Goal: Transaction & Acquisition: Purchase product/service

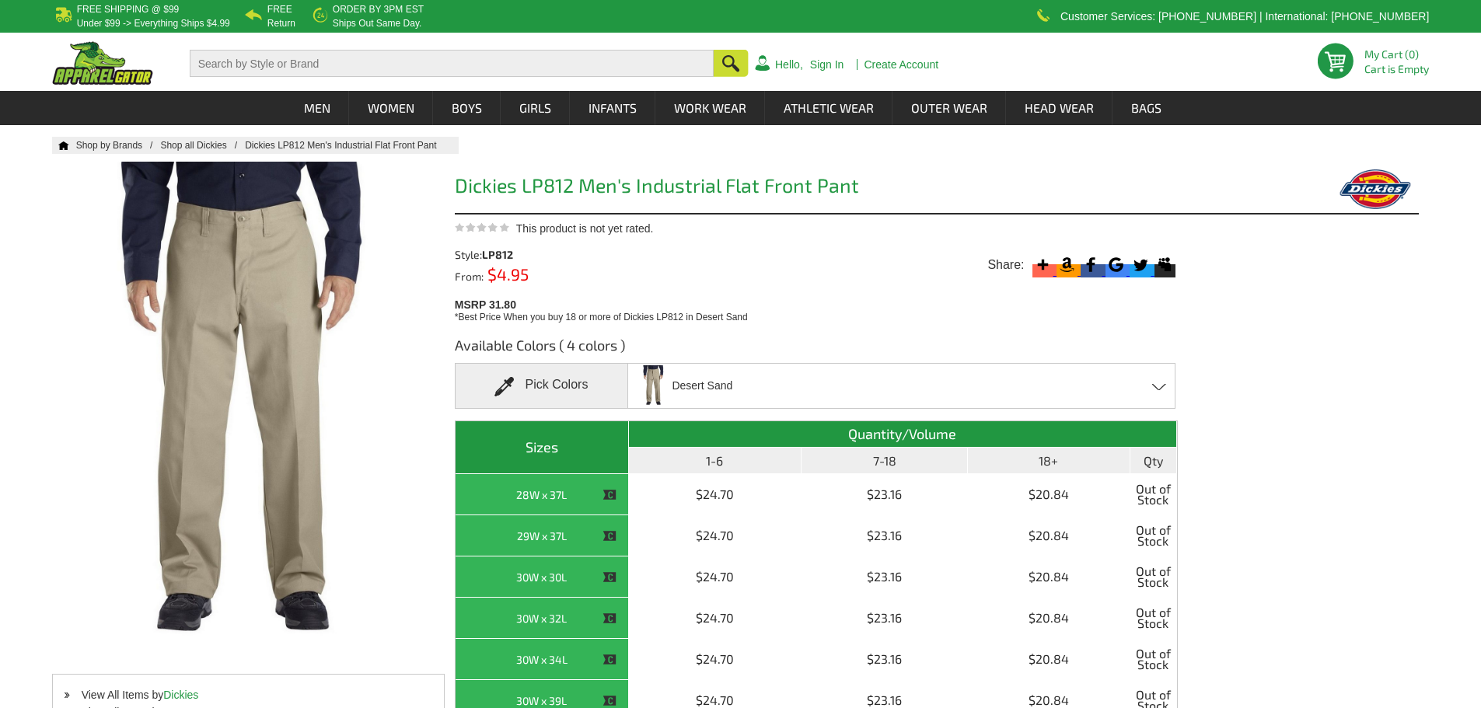
click at [837, 386] on div "Desert Sand Black - Closeout Charcoal - Closeout Dark Navy - Closeout Desert Sa…" at bounding box center [901, 386] width 548 height 46
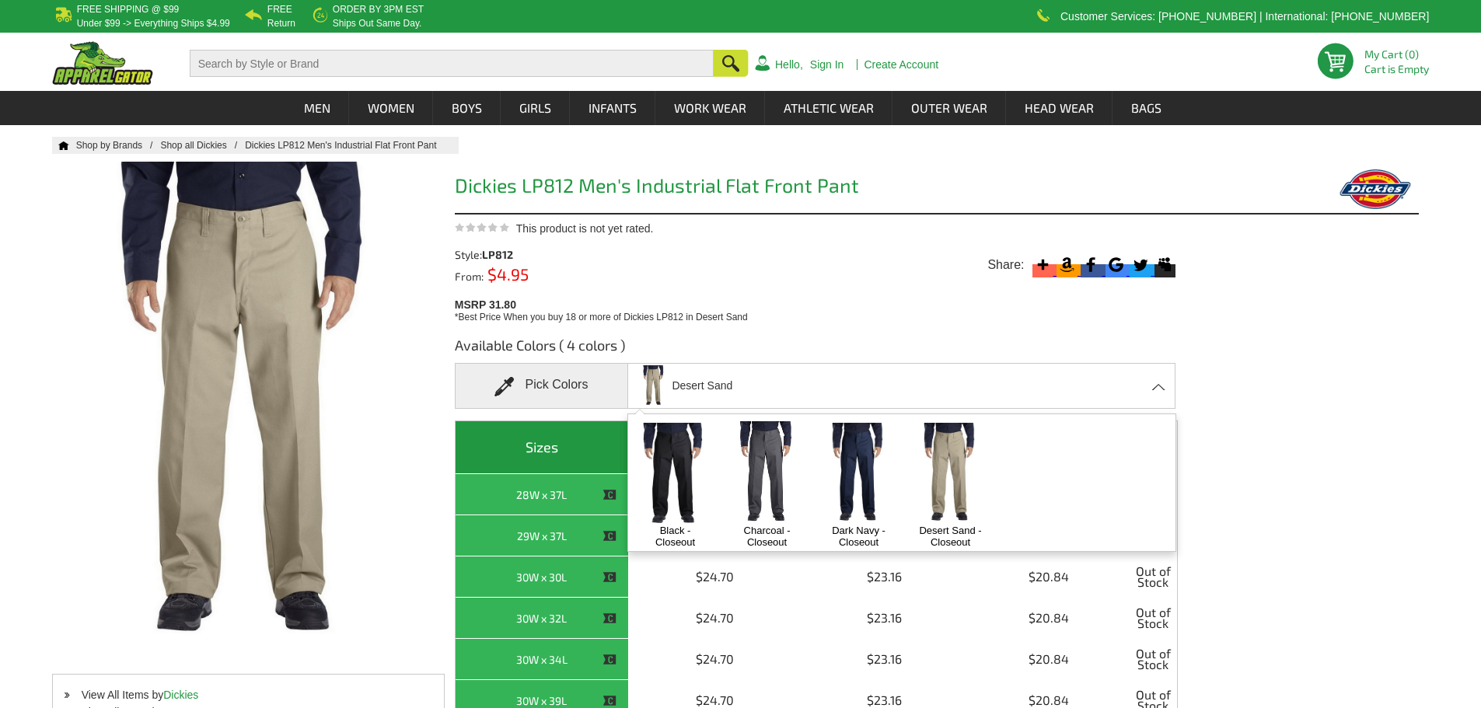
click at [774, 488] on img at bounding box center [767, 472] width 82 height 103
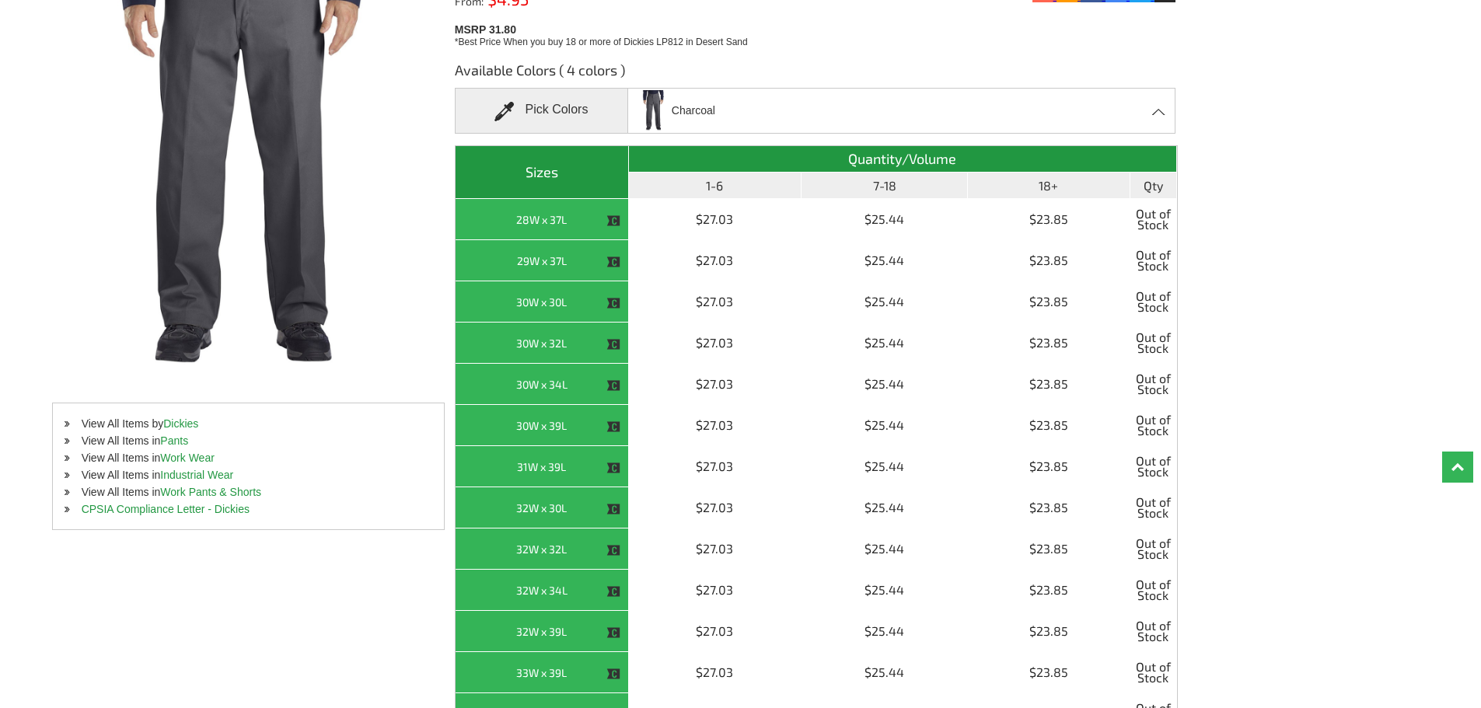
scroll to position [78, 0]
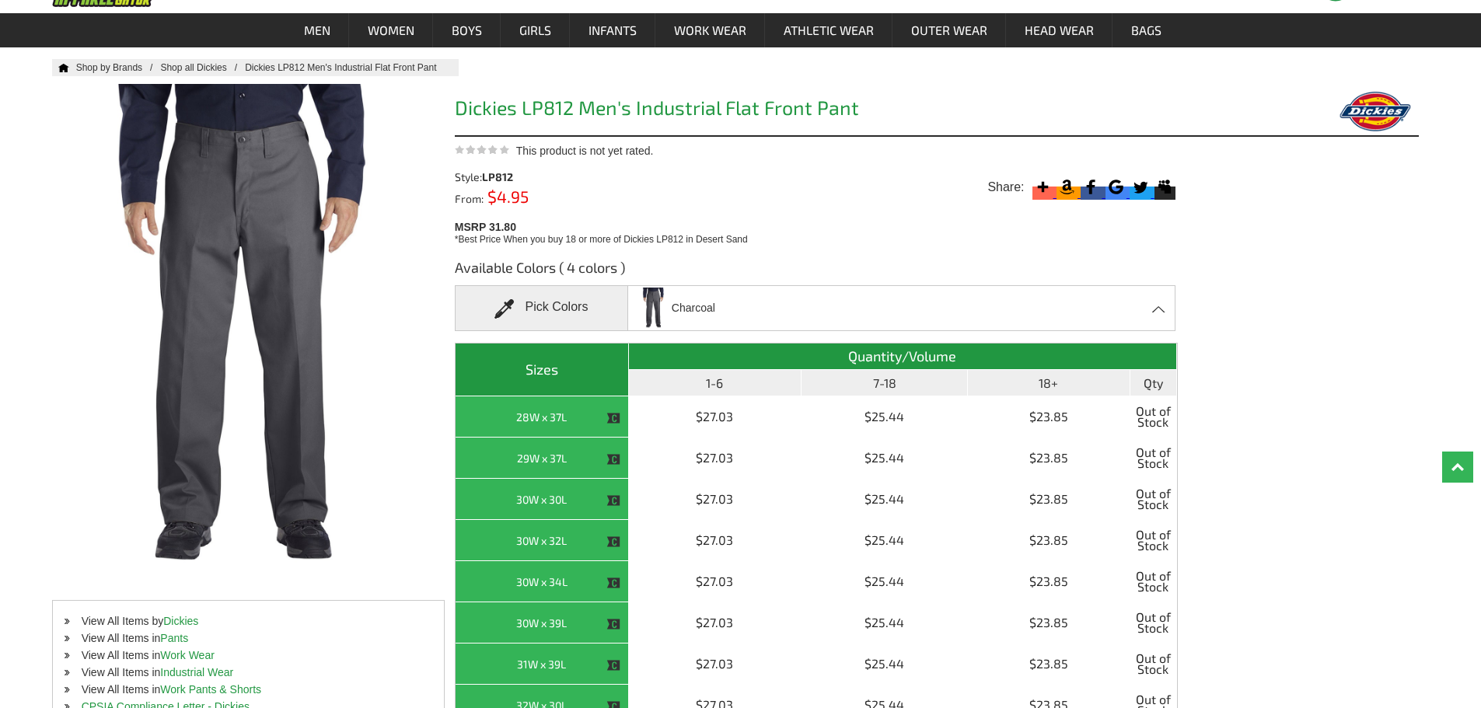
click at [865, 316] on div "Charcoal Black - Closeout Charcoal - Closeout Dark Navy - Closeout Desert Sand …" at bounding box center [901, 308] width 548 height 46
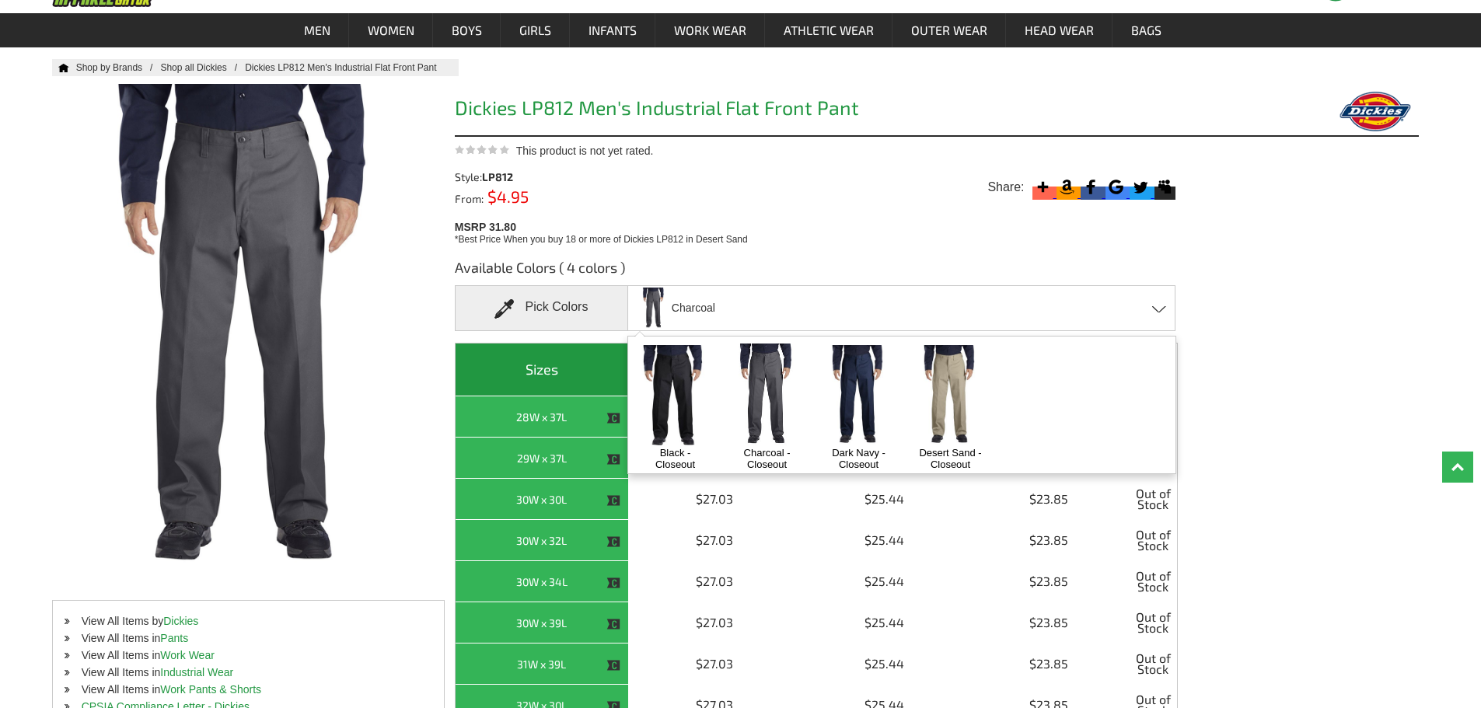
click at [938, 387] on img at bounding box center [951, 396] width 82 height 102
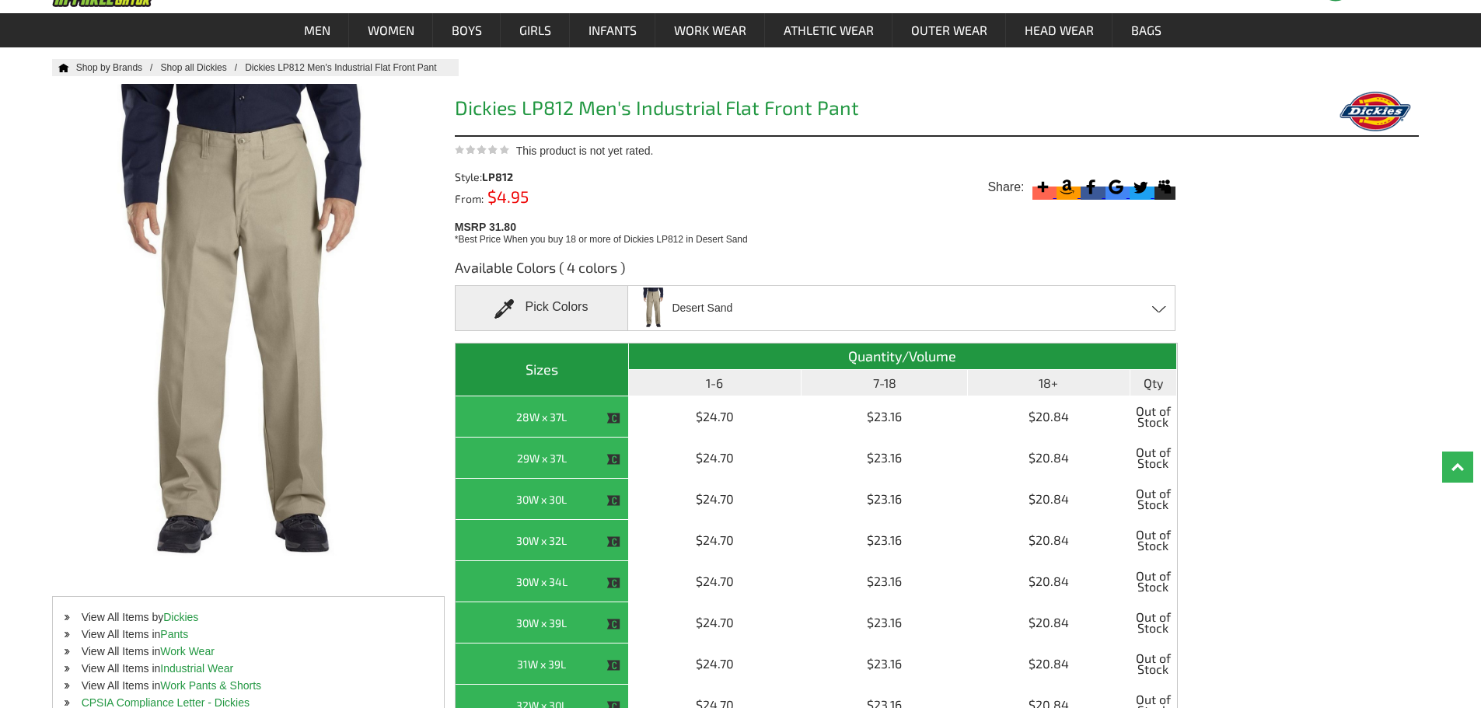
click at [885, 322] on div "Desert Sand Black - Closeout Charcoal - Closeout Dark Navy - Closeout Desert Sa…" at bounding box center [901, 308] width 548 height 46
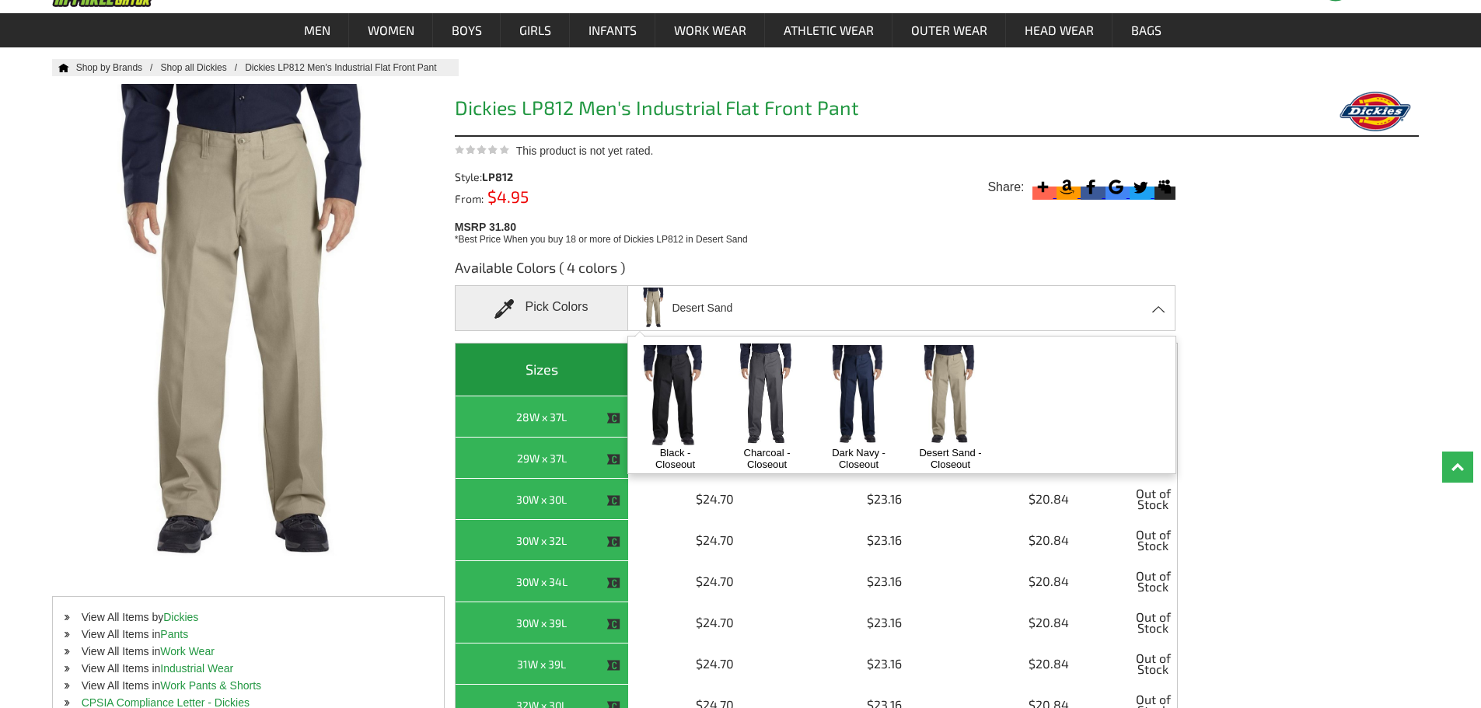
click at [832, 403] on img at bounding box center [859, 396] width 82 height 102
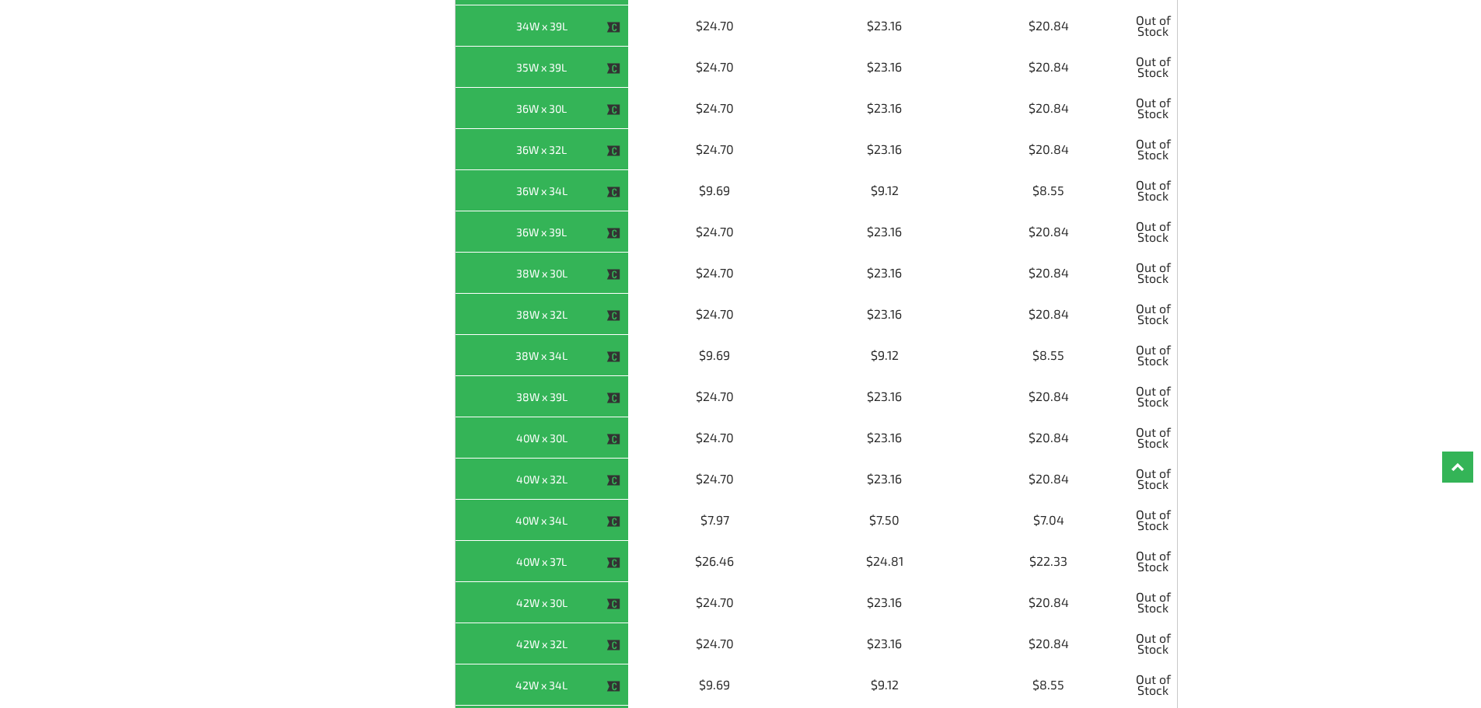
scroll to position [1088, 0]
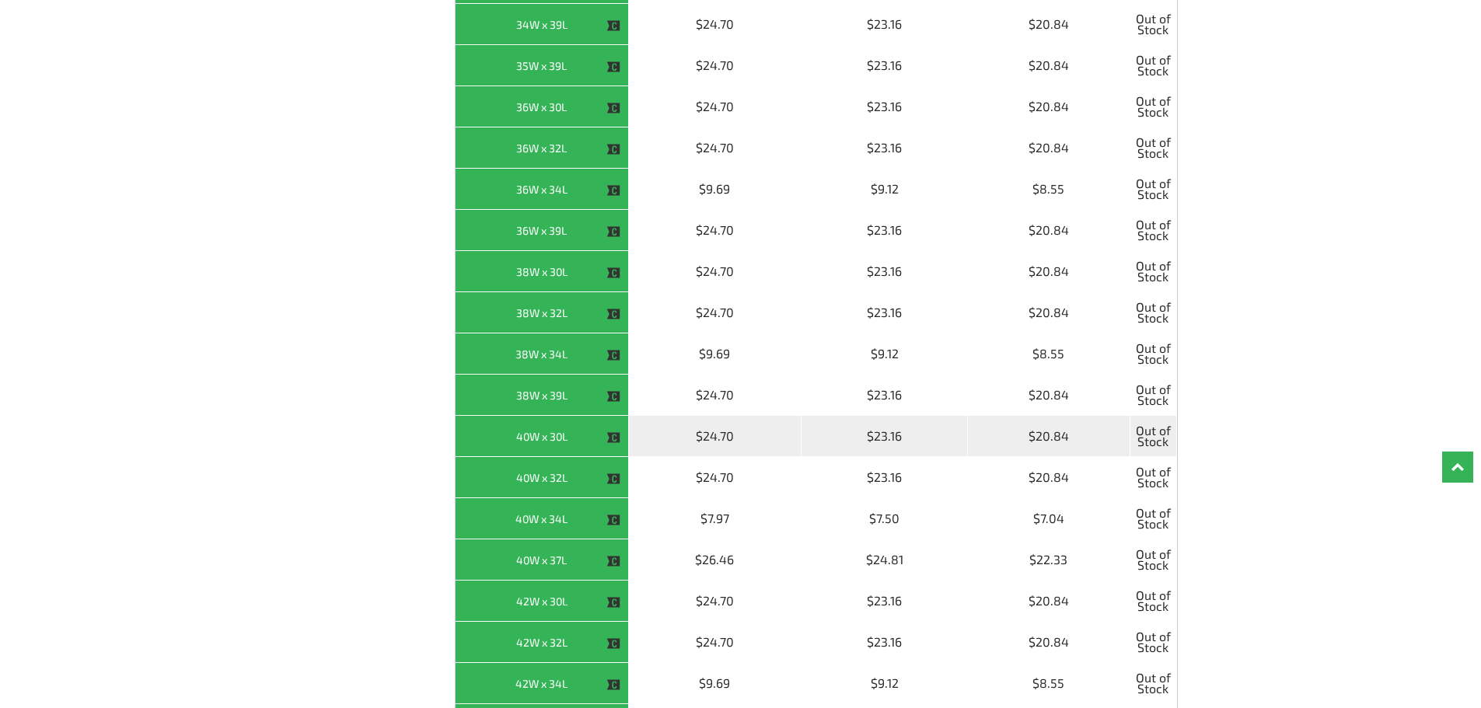
click at [553, 440] on th "40W x 30L" at bounding box center [542, 436] width 173 height 41
click at [714, 442] on td "$24.70" at bounding box center [715, 436] width 173 height 41
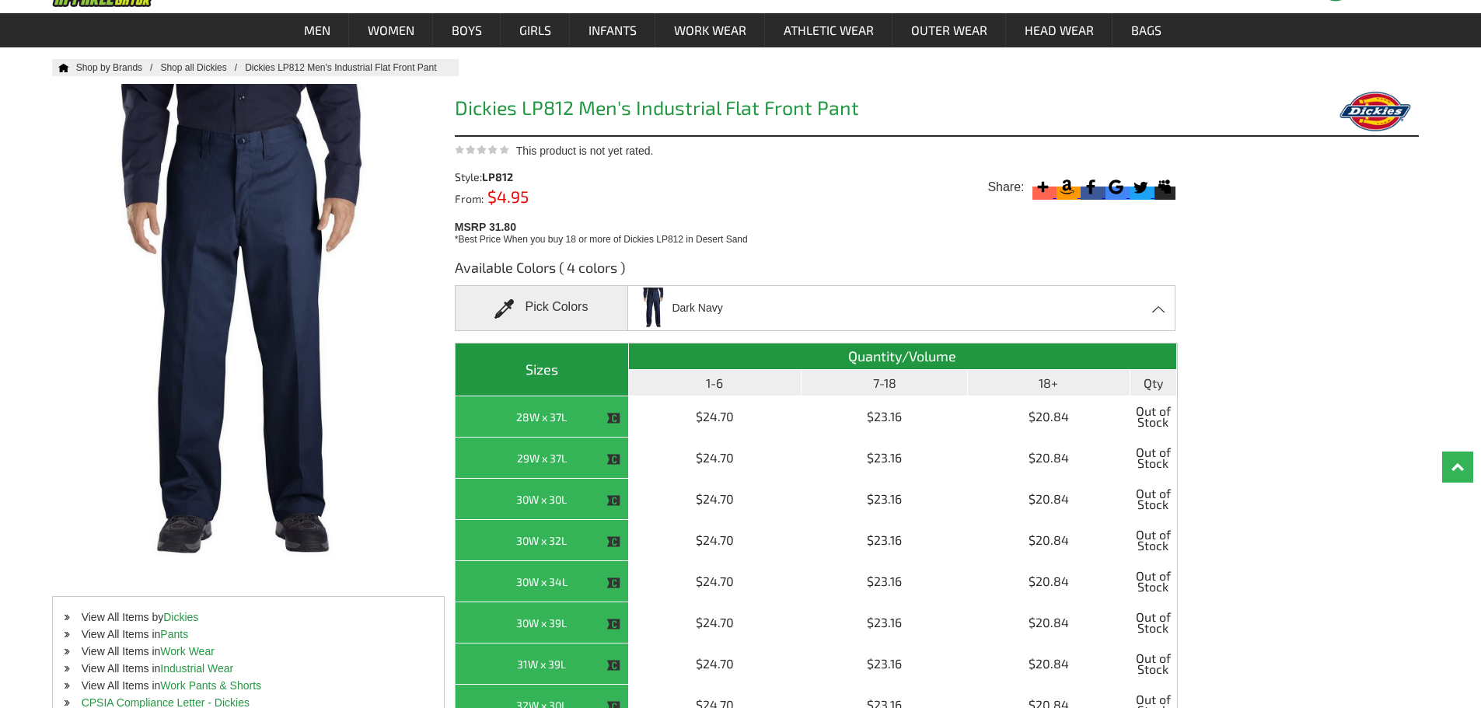
scroll to position [0, 0]
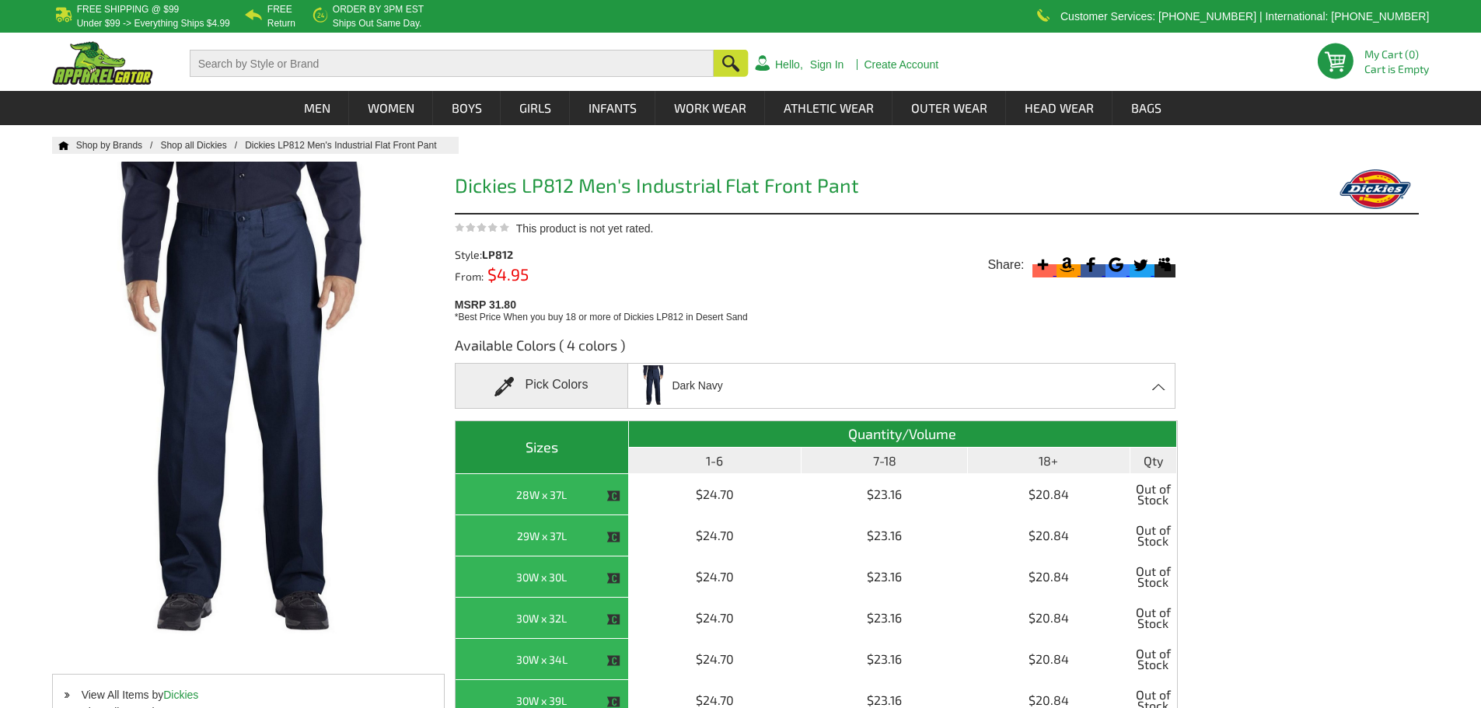
click at [685, 392] on span "Dark Navy" at bounding box center [697, 385] width 51 height 27
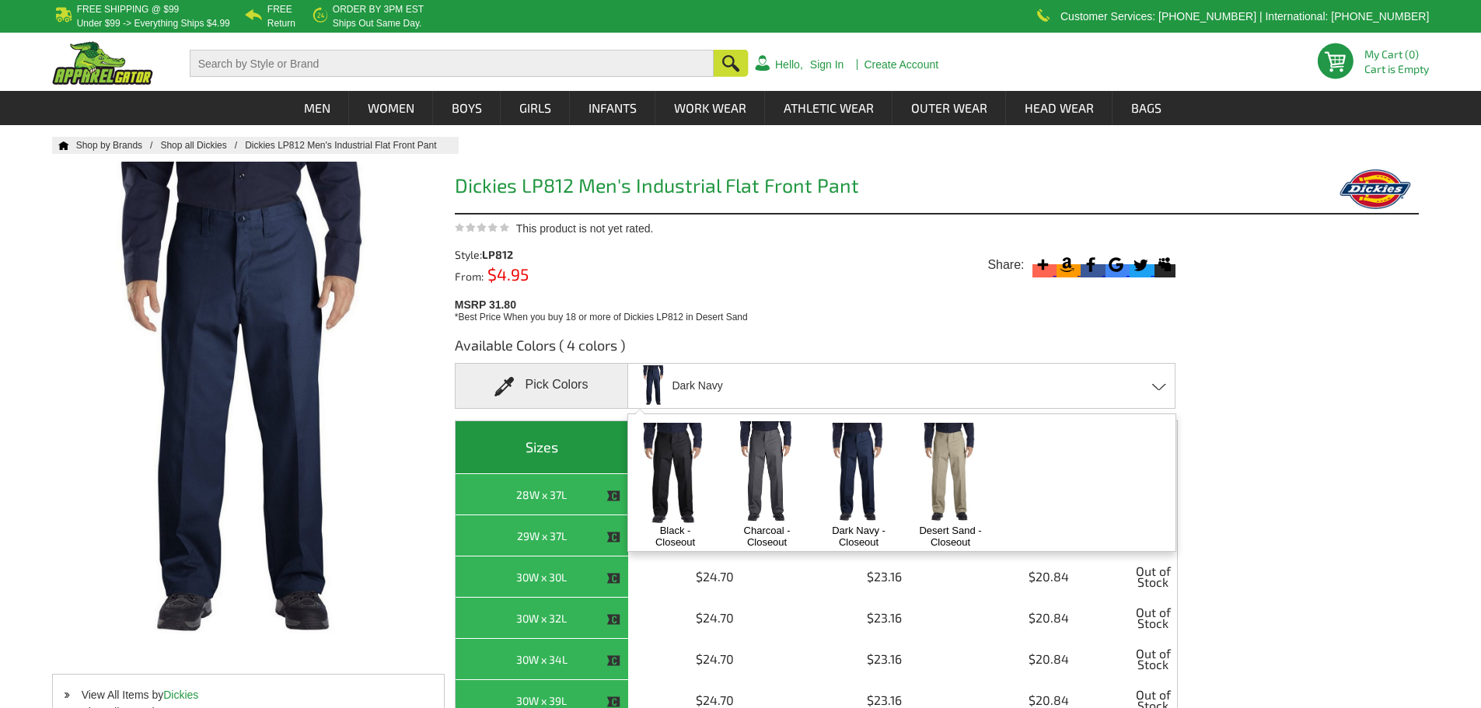
click at [686, 465] on img at bounding box center [675, 474] width 82 height 102
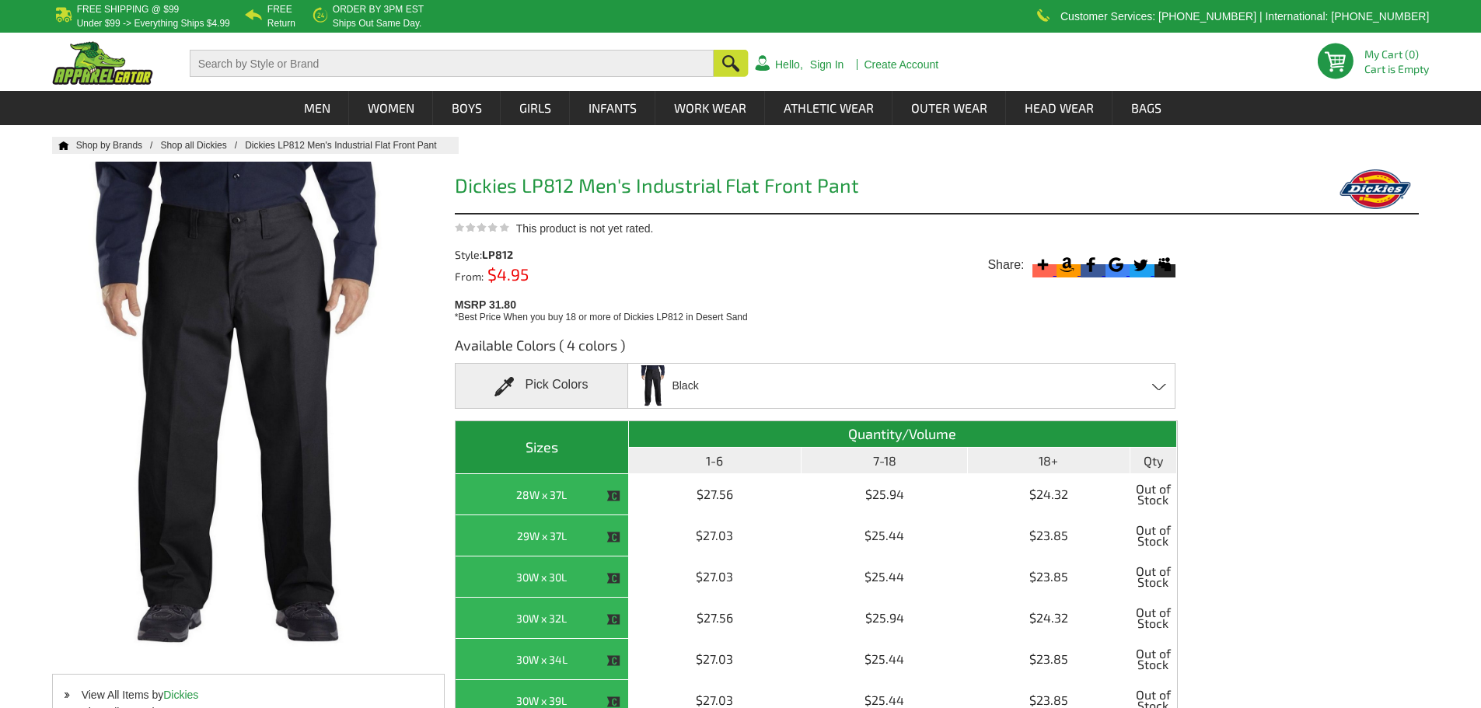
click at [742, 407] on div "Black Black - Closeout Charcoal - Closeout Dark Navy - Closeout Desert Sand - C…" at bounding box center [901, 386] width 548 height 46
